Goal: Task Accomplishment & Management: Use online tool/utility

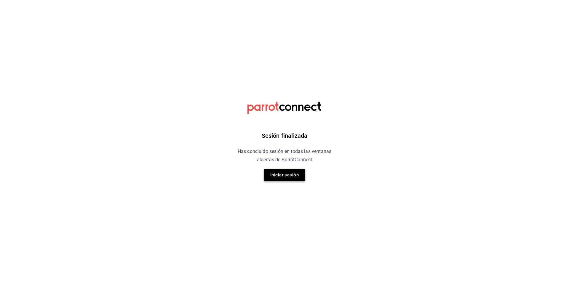
click at [290, 180] on button "Iniciar sesión" at bounding box center [285, 174] width 42 height 12
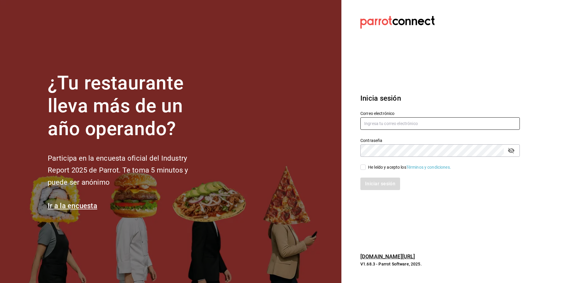
click at [399, 117] on input "text" at bounding box center [441, 123] width 160 height 12
type input "[EMAIL_ADDRESS][PERSON_NAME][DOMAIN_NAME]"
click at [364, 168] on input "He leído y acepto los Términos y condiciones." at bounding box center [363, 166] width 5 height 5
checkbox input "true"
click at [379, 188] on button "Iniciar sesión" at bounding box center [381, 183] width 40 height 12
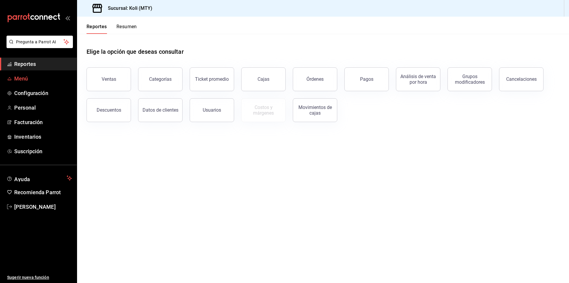
click at [23, 81] on span "Menú" at bounding box center [43, 78] width 58 height 8
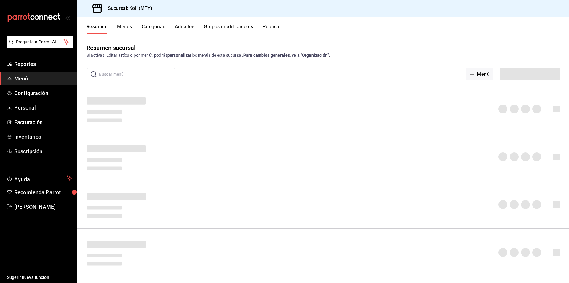
click at [183, 25] on button "Artículos" at bounding box center [185, 29] width 20 height 10
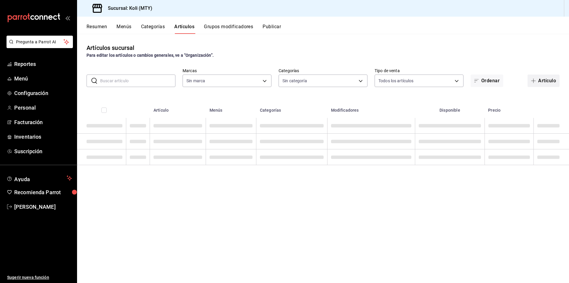
click at [533, 82] on span "button" at bounding box center [534, 80] width 7 height 5
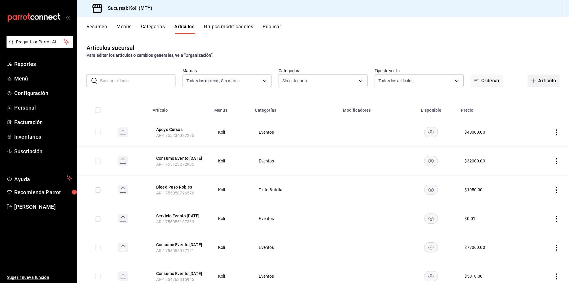
type input "d0121fda-d2d9-471b-a553-6c3ebe72ecf1"
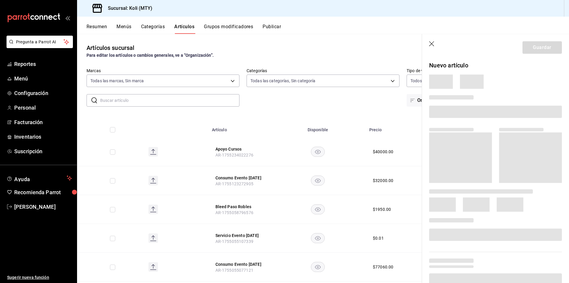
type input "bdbb80dd-55c6-4840-8e5f-3949d06b8048,806d482e-3620-4438-8e2e-a780cd3835d7,2d9f9…"
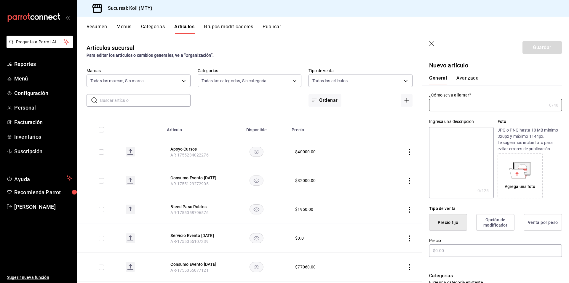
type input "AR-1755668441196"
click at [509, 105] on input "text" at bounding box center [488, 105] width 118 height 12
type input "Consumo Evento 25.08.25"
click at [462, 249] on input "text" at bounding box center [495, 250] width 133 height 12
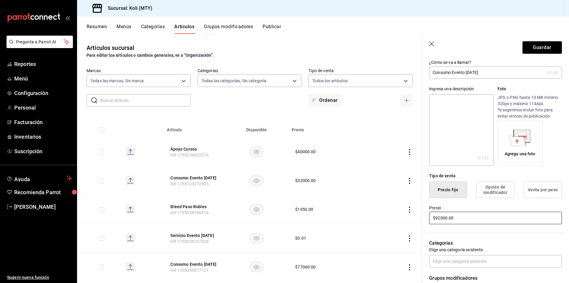
scroll to position [59, 0]
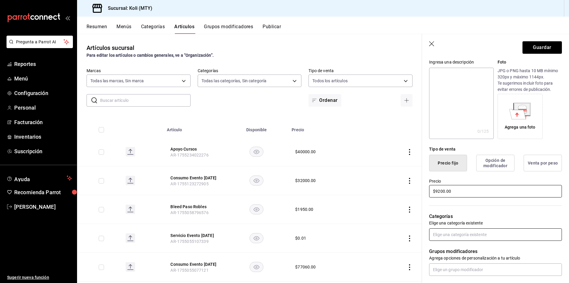
type input "$9200.00"
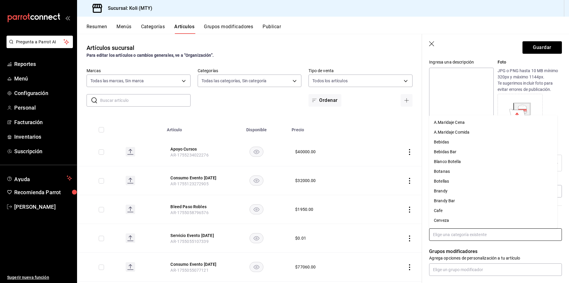
click at [458, 235] on input "text" at bounding box center [495, 234] width 133 height 12
type input "eve"
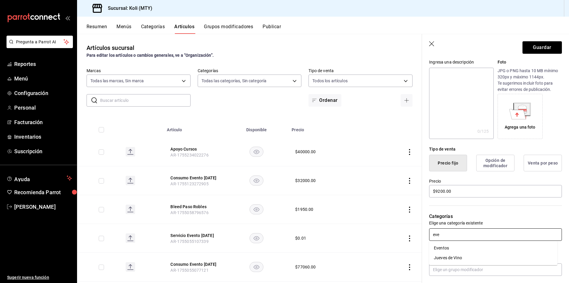
click at [451, 249] on li "Eventos" at bounding box center [493, 248] width 128 height 10
click at [546, 45] on button "Guardar" at bounding box center [542, 47] width 39 height 12
